Goal: Information Seeking & Learning: Understand process/instructions

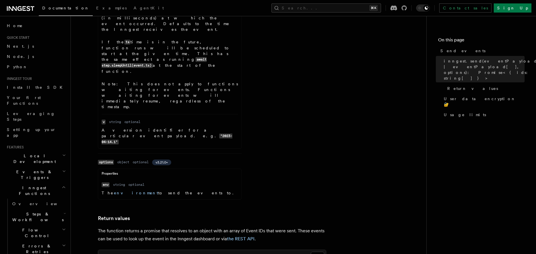
scroll to position [474, 0]
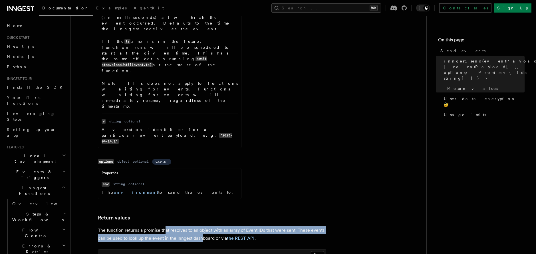
drag, startPoint x: 173, startPoint y: 107, endPoint x: 202, endPoint y: 119, distance: 31.3
click at [202, 226] on p "The function returns a promise that resolves to an object with an array of Even…" at bounding box center [212, 234] width 228 height 16
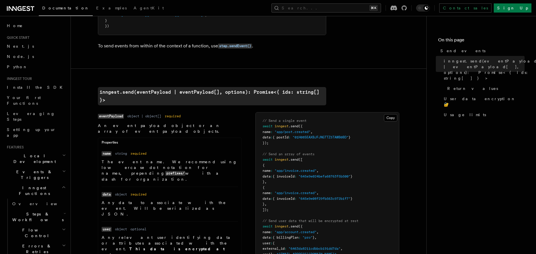
scroll to position [102, 0]
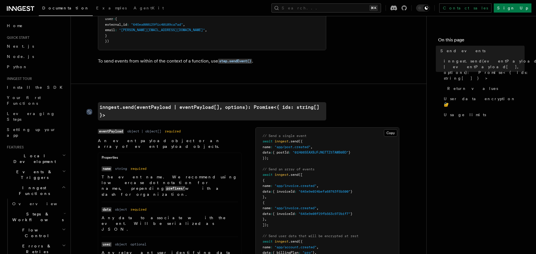
drag, startPoint x: 135, startPoint y: 195, endPoint x: 92, endPoint y: 108, distance: 97.3
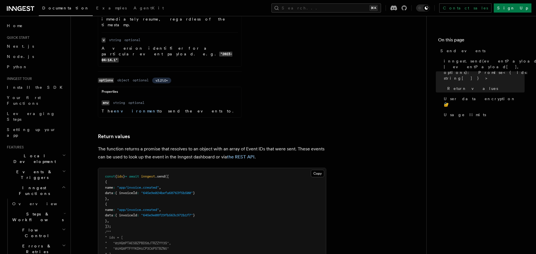
scroll to position [556, 0]
copy article "inngest.send(eventPayload | eventPayload[], options): Promise<{ ids: string[] }…"
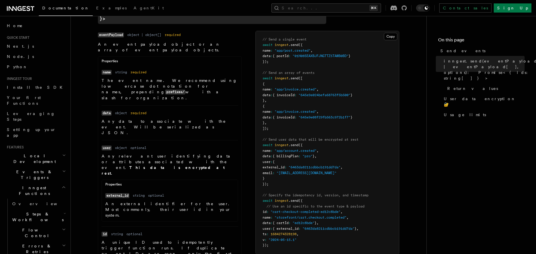
scroll to position [181, 0]
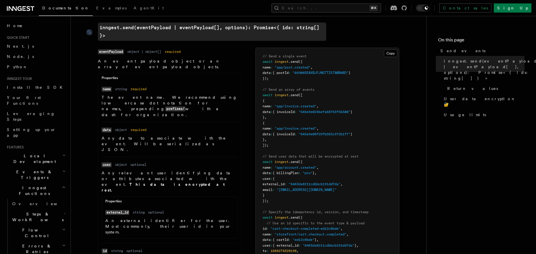
click at [152, 94] on p "The event name. We recommend using lowercase dot notation for names, prepending…" at bounding box center [170, 105] width 136 height 23
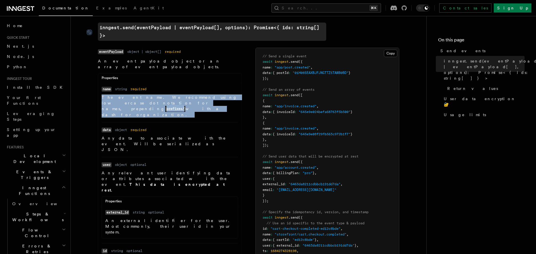
click at [152, 94] on p "The event name. We recommend using lowercase dot notation for names, prepending…" at bounding box center [170, 105] width 136 height 23
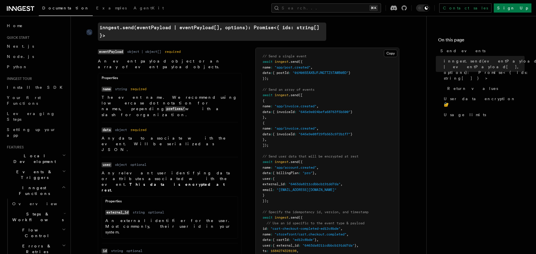
click at [159, 122] on li "Name data Type object Required required Description Any data to associate with …" at bounding box center [170, 139] width 136 height 35
click at [159, 135] on p "Any data to associate with the event. Will be serialized as JSON." at bounding box center [170, 143] width 136 height 17
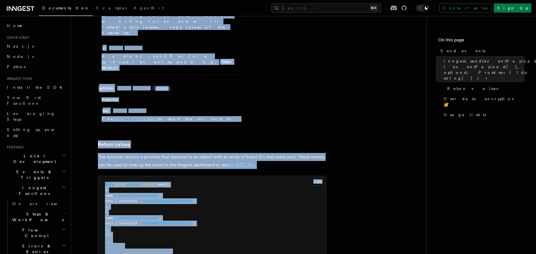
scroll to position [597, 0]
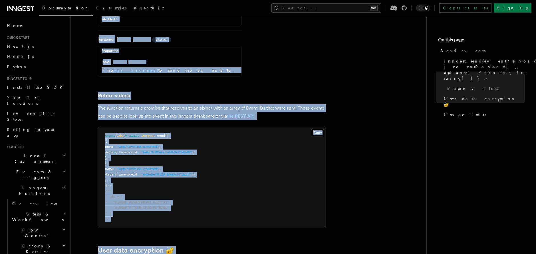
drag, startPoint x: 96, startPoint y: 40, endPoint x: 188, endPoint y: 101, distance: 109.8
copy article "inngest.send(eventPayload | eventPayload[], options): Promise<{ ids: string[] }…"
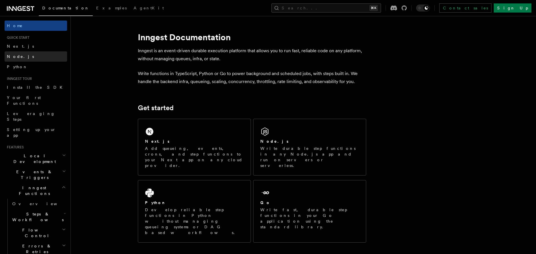
click at [33, 55] on link "Node.js" at bounding box center [36, 56] width 62 height 10
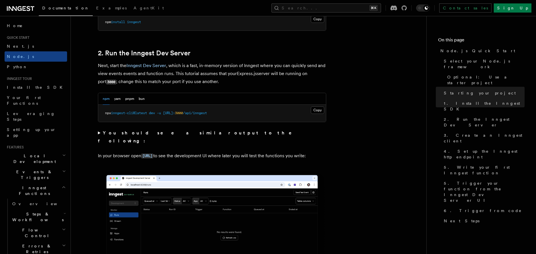
scroll to position [419, 0]
click at [161, 114] on span "-u" at bounding box center [159, 113] width 4 height 4
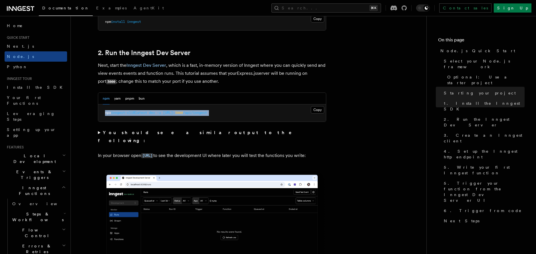
click at [161, 114] on span "-u" at bounding box center [159, 113] width 4 height 4
copy div "npx inngest-cli@latest dev -u [URL]: 3000 /api/inngest"
click at [319, 112] on button "Copy Copied" at bounding box center [317, 109] width 13 height 7
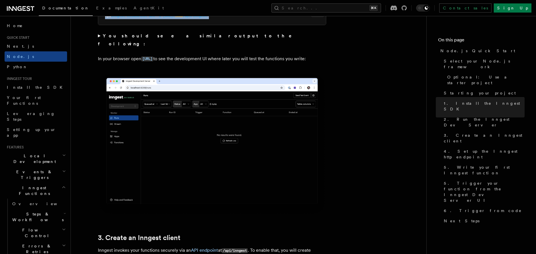
scroll to position [441, 0]
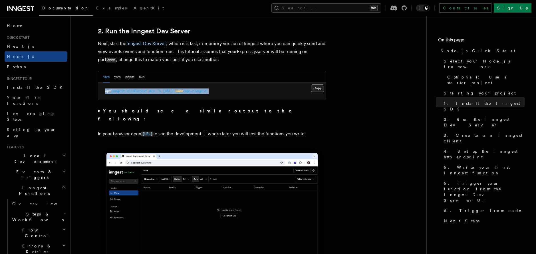
click at [317, 92] on button "Copy Copied" at bounding box center [317, 87] width 13 height 7
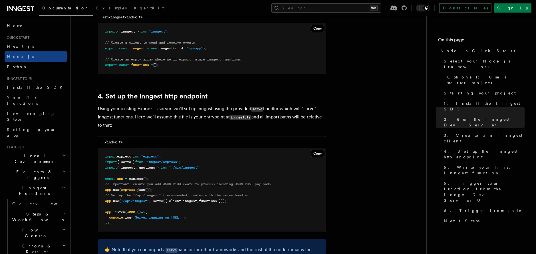
scroll to position [809, 0]
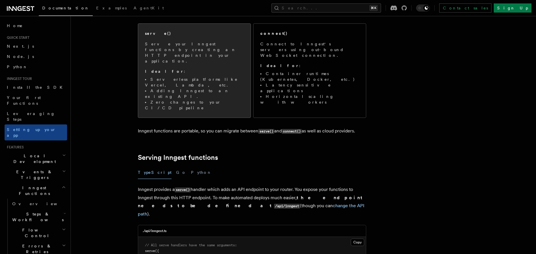
scroll to position [85, 0]
